Goal: Task Accomplishment & Management: Manage account settings

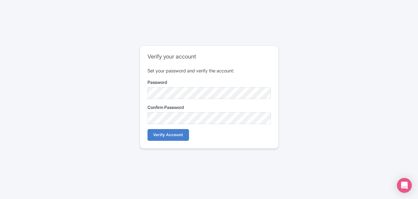
drag, startPoint x: 99, startPoint y: 147, endPoint x: 112, endPoint y: 148, distance: 12.5
click at [99, 147] on div "Verify your account Set your password and verify the account: Password Confirm …" at bounding box center [209, 99] width 397 height 113
click at [152, 133] on input "Verify Account" at bounding box center [168, 135] width 42 height 12
